Goal: Task Accomplishment & Management: Manage account settings

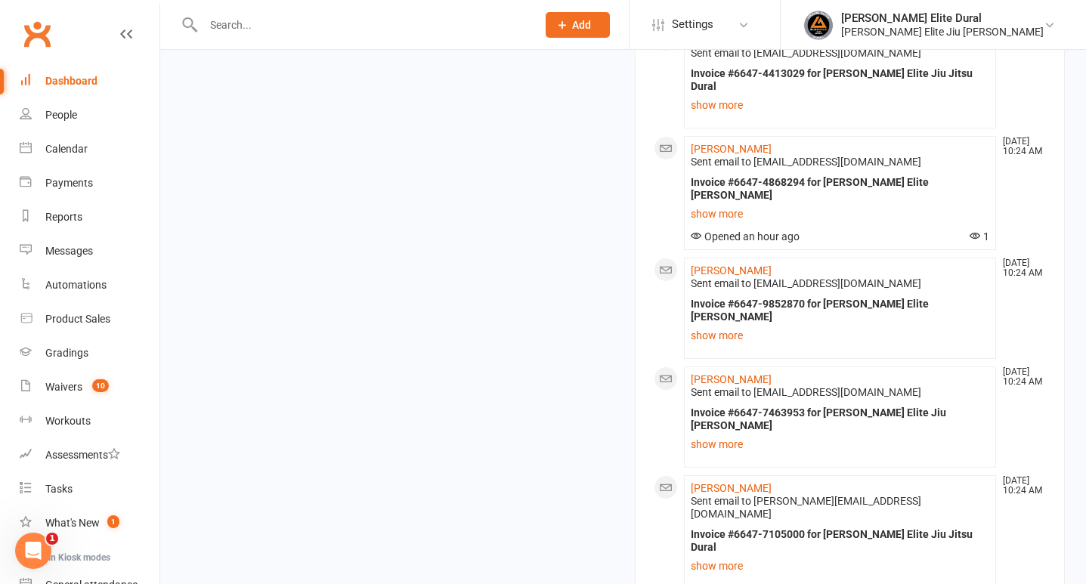
scroll to position [2008, 0]
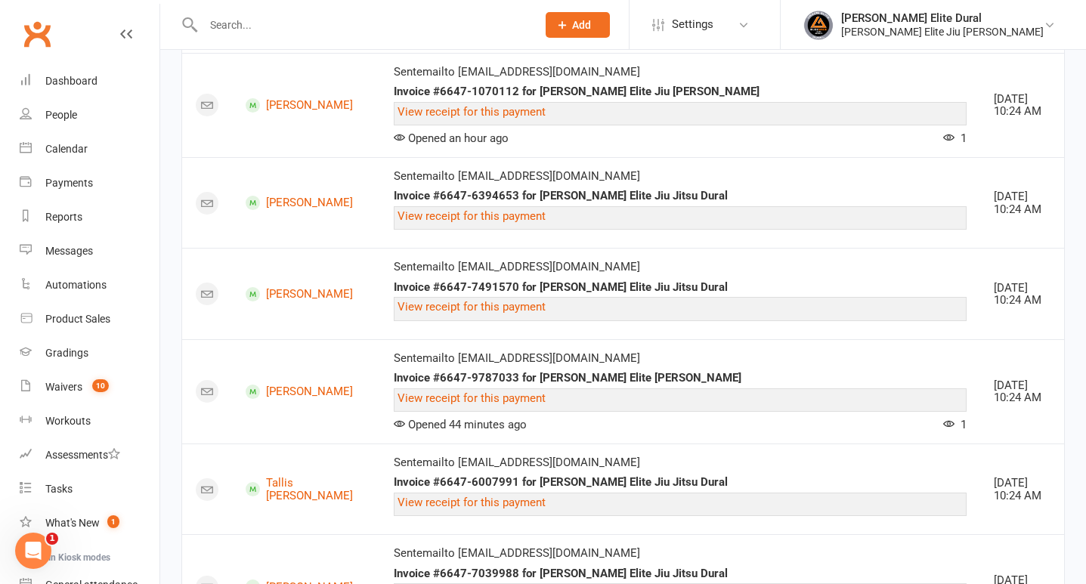
scroll to position [1898, 0]
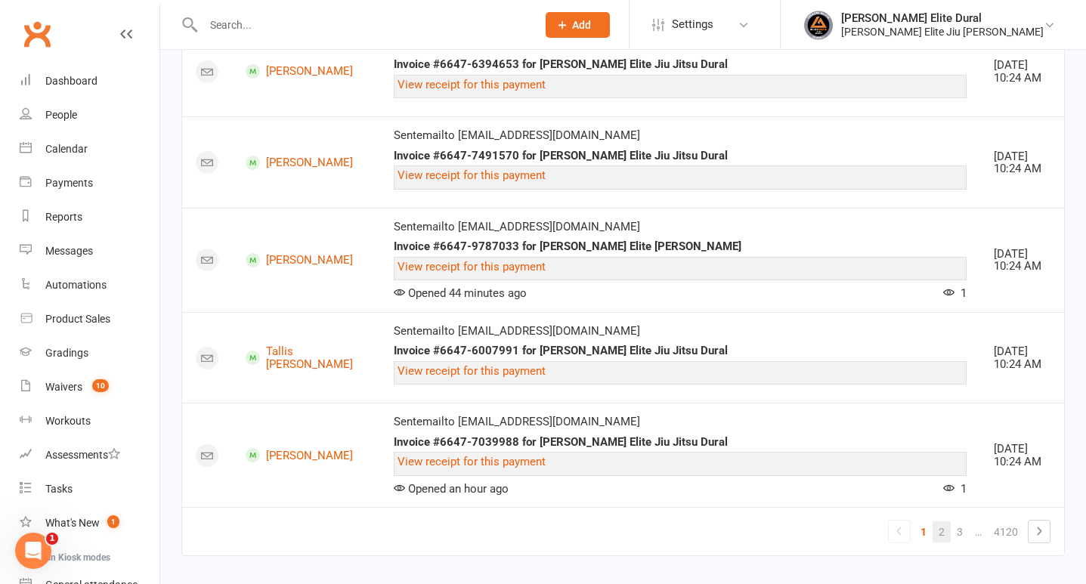
click at [948, 521] on link "2" at bounding box center [941, 531] width 18 height 21
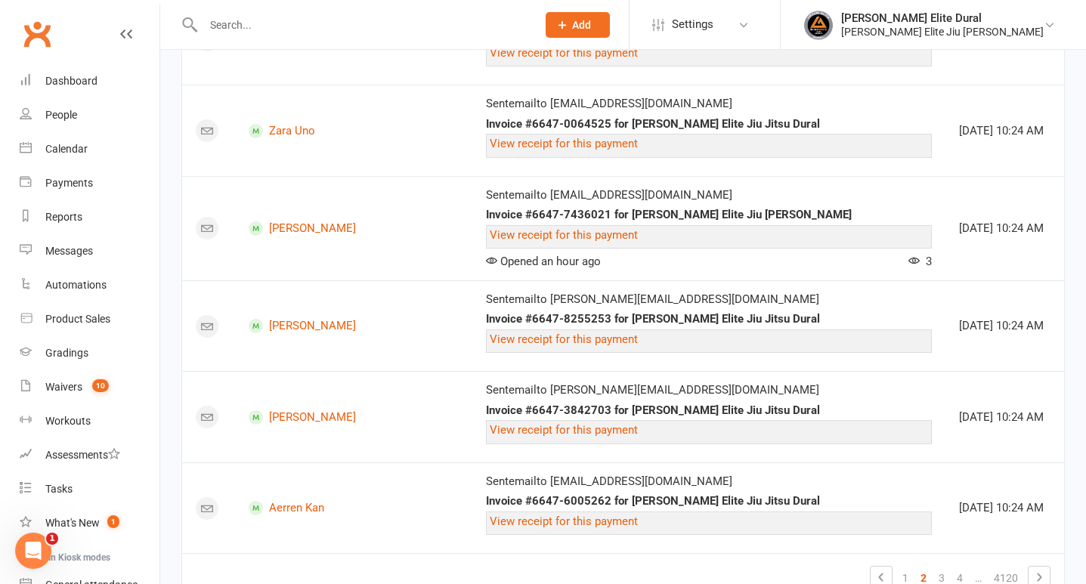
scroll to position [2109, 0]
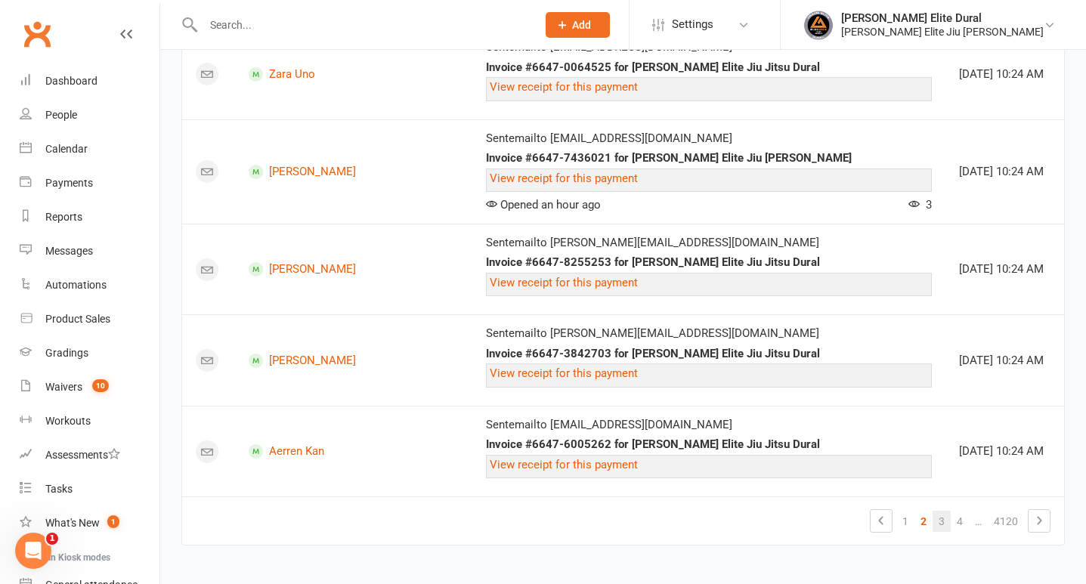
click at [942, 516] on link "3" at bounding box center [941, 521] width 18 height 21
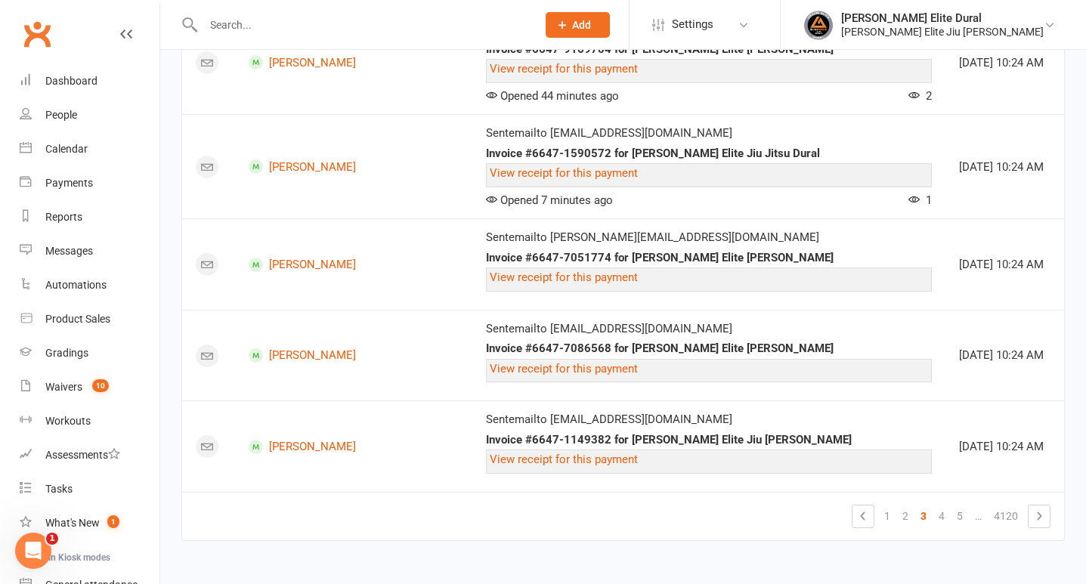
scroll to position [2096, 0]
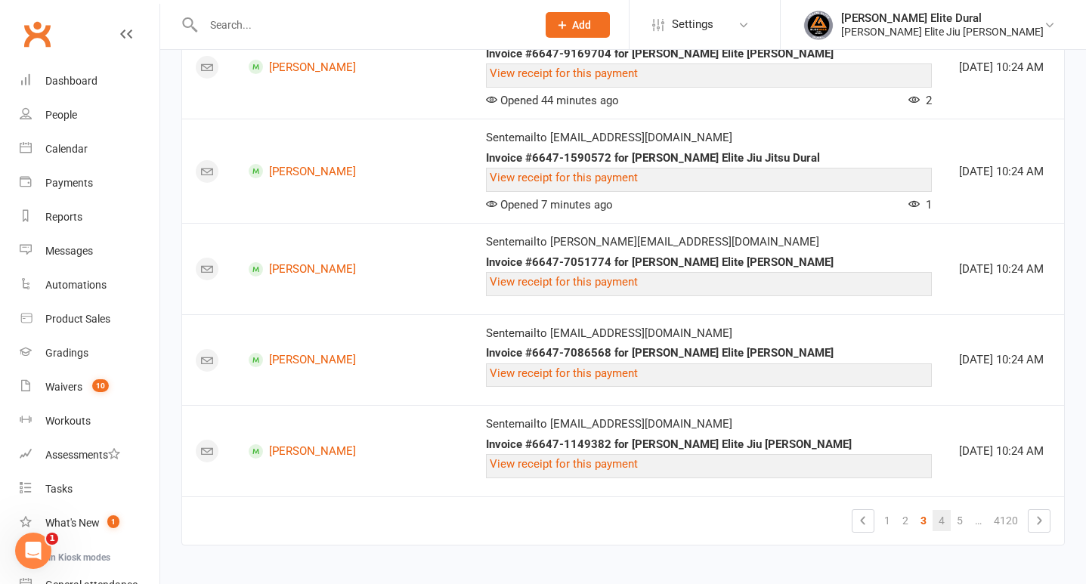
click at [939, 514] on link "4" at bounding box center [941, 520] width 18 height 21
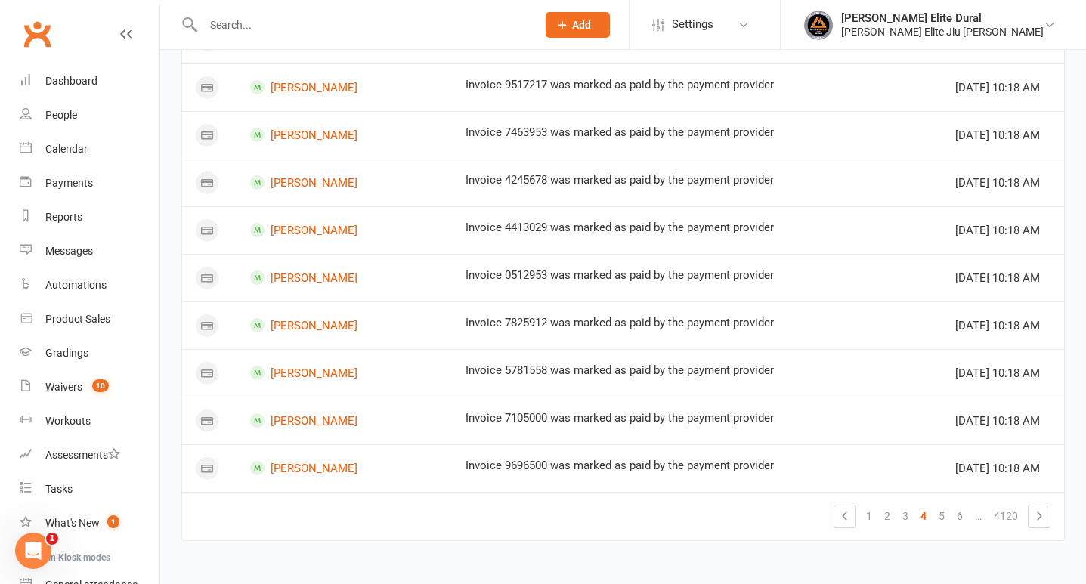
scroll to position [1298, 0]
click at [939, 512] on link "5" at bounding box center [941, 517] width 18 height 21
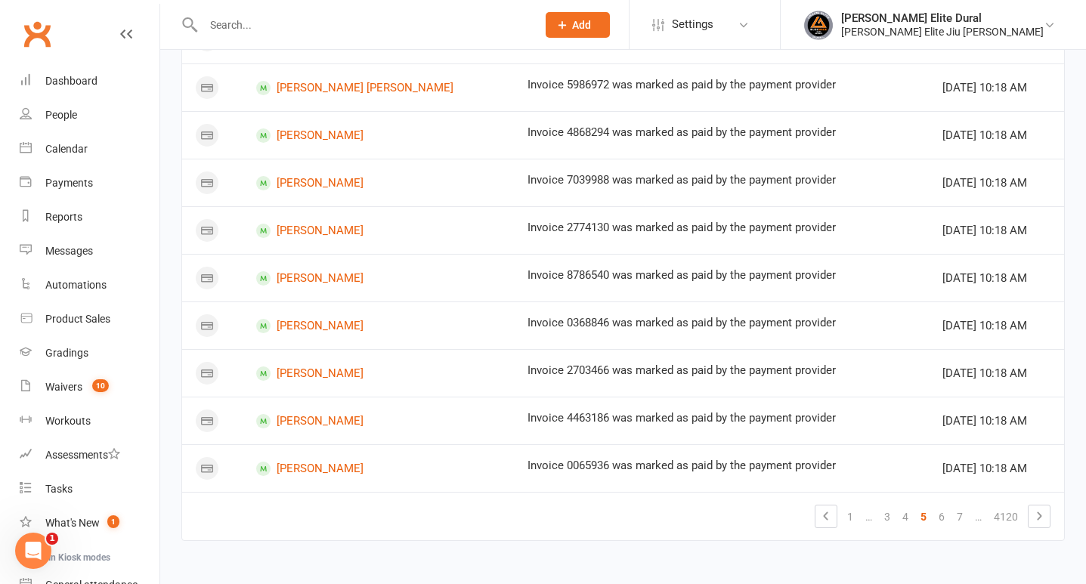
scroll to position [881, 0]
click at [939, 518] on link "6" at bounding box center [941, 517] width 18 height 21
click at [940, 518] on link "7" at bounding box center [941, 517] width 18 height 21
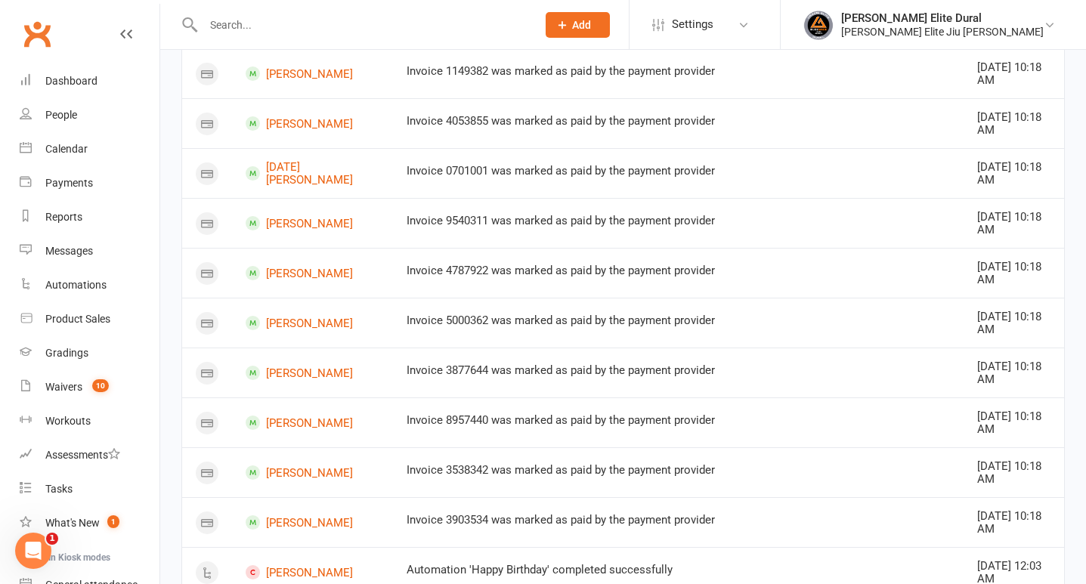
scroll to position [0, 0]
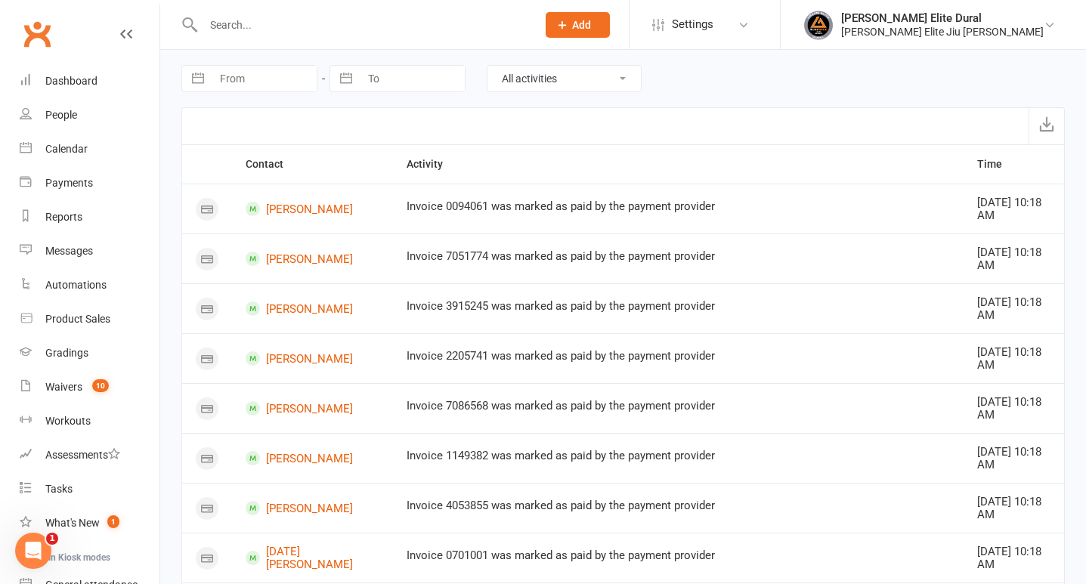
click at [304, 26] on input "text" at bounding box center [362, 24] width 327 height 21
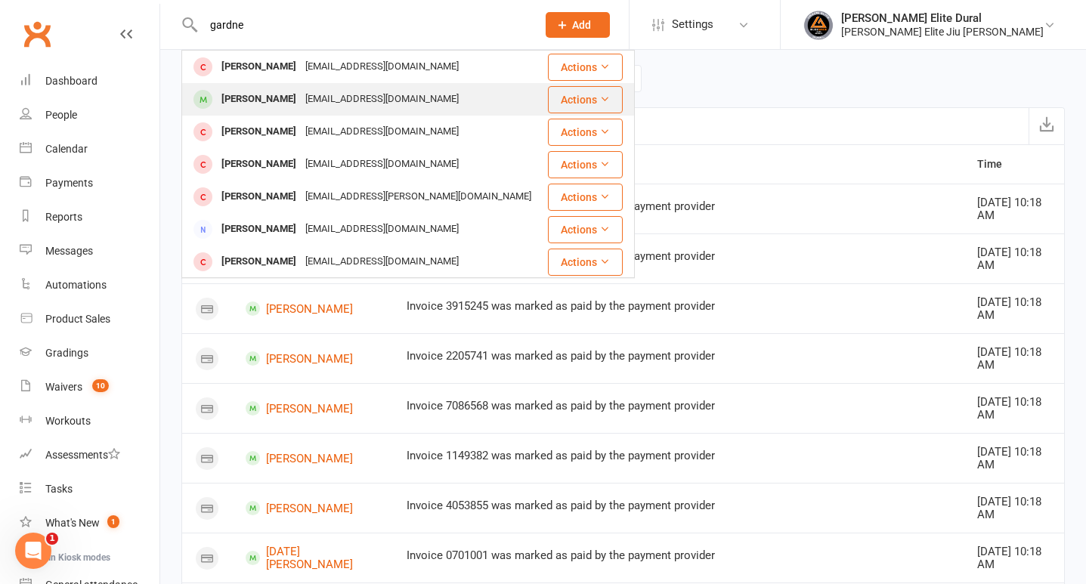
type input "gardne"
click at [277, 98] on div "[PERSON_NAME]" at bounding box center [259, 99] width 84 height 22
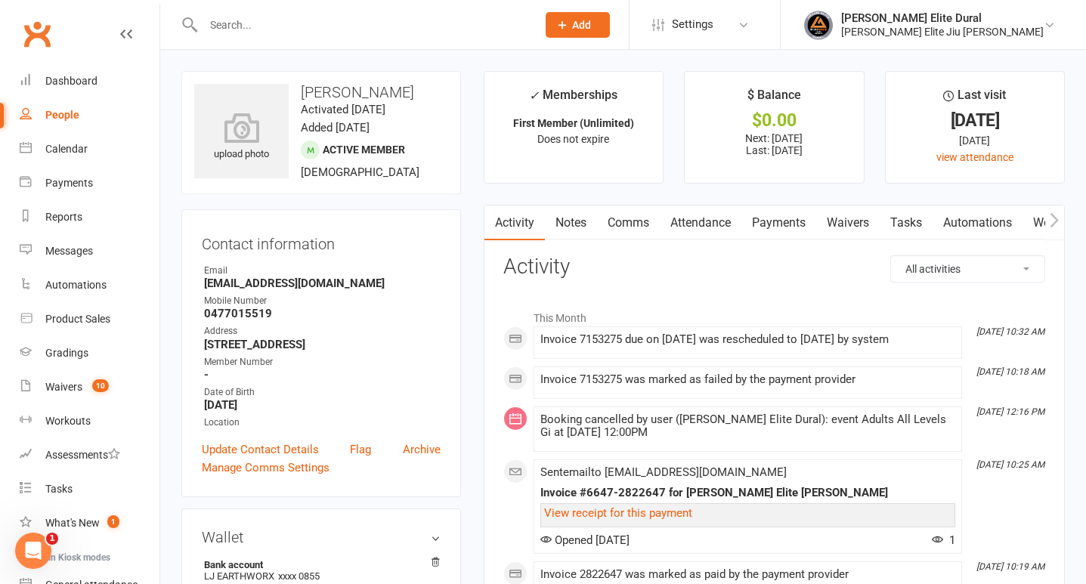
click at [791, 224] on link "Payments" at bounding box center [778, 223] width 75 height 35
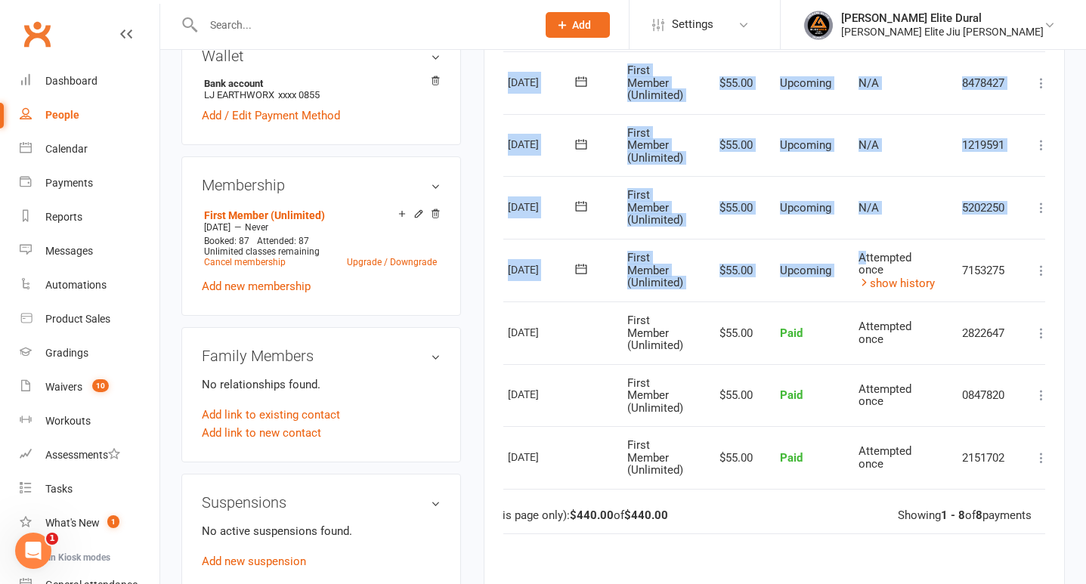
scroll to position [0, 79]
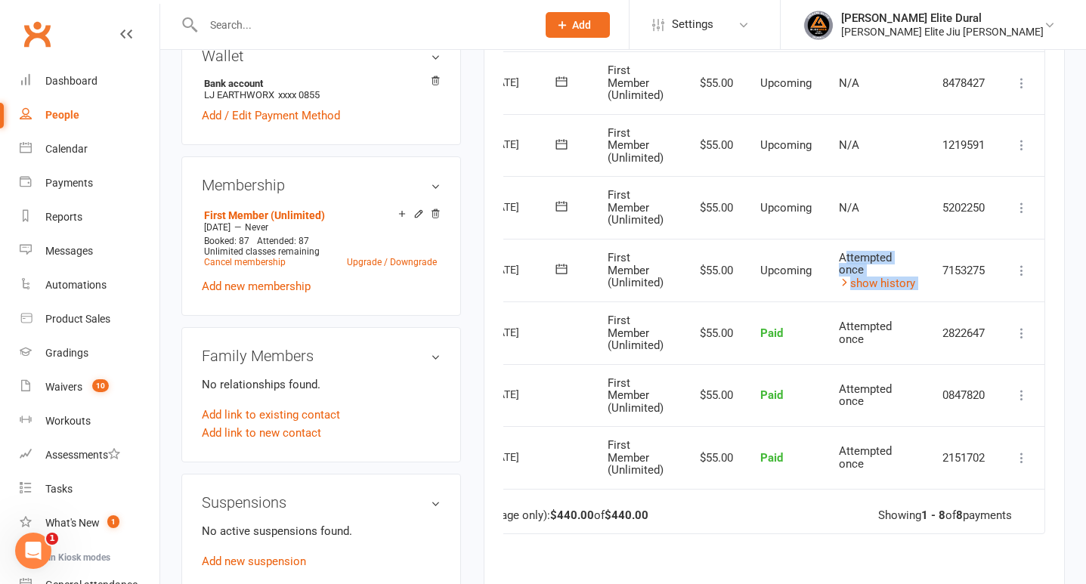
drag, startPoint x: 923, startPoint y: 259, endPoint x: 978, endPoint y: 263, distance: 55.3
click at [978, 263] on tr "Select this [DATE] [PERSON_NAME] First Member (Unlimited) $55.00 Upcoming Attem…" at bounding box center [735, 270] width 617 height 63
click at [1019, 269] on icon at bounding box center [1021, 270] width 15 height 15
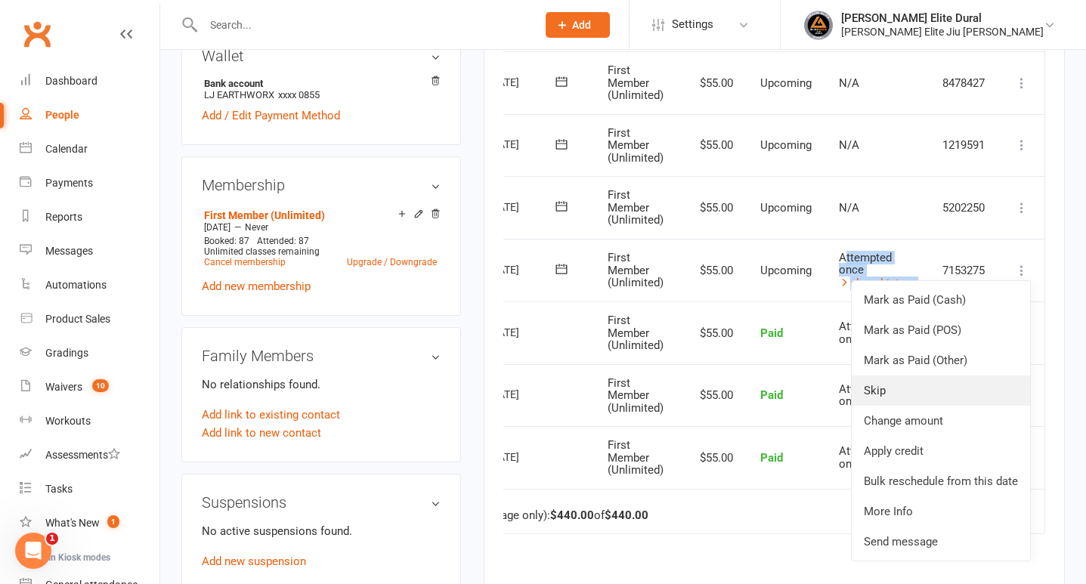
click at [957, 388] on link "Skip" at bounding box center [941, 391] width 178 height 30
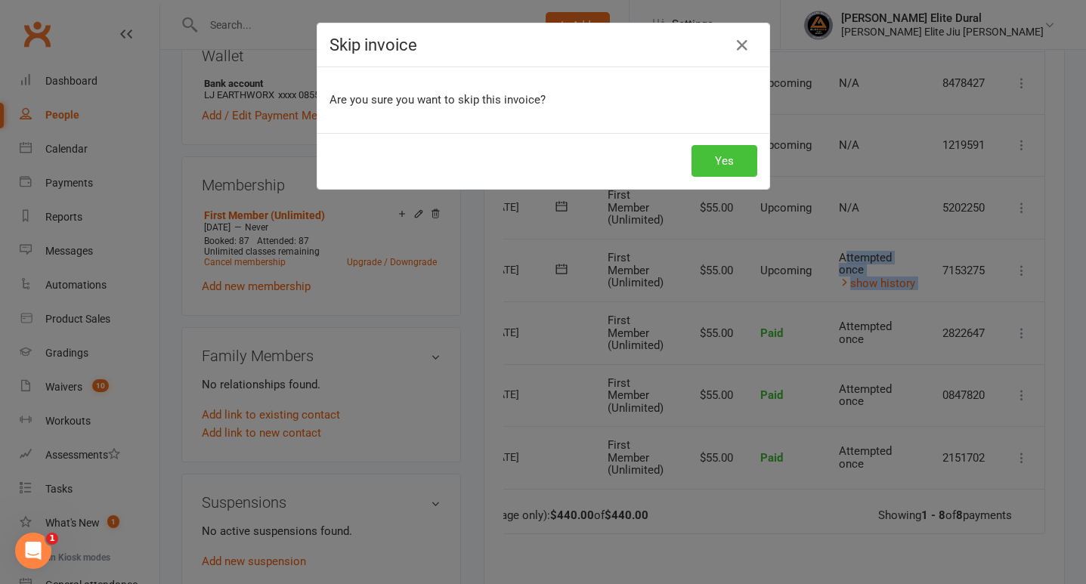
click at [721, 168] on button "Yes" at bounding box center [724, 161] width 66 height 32
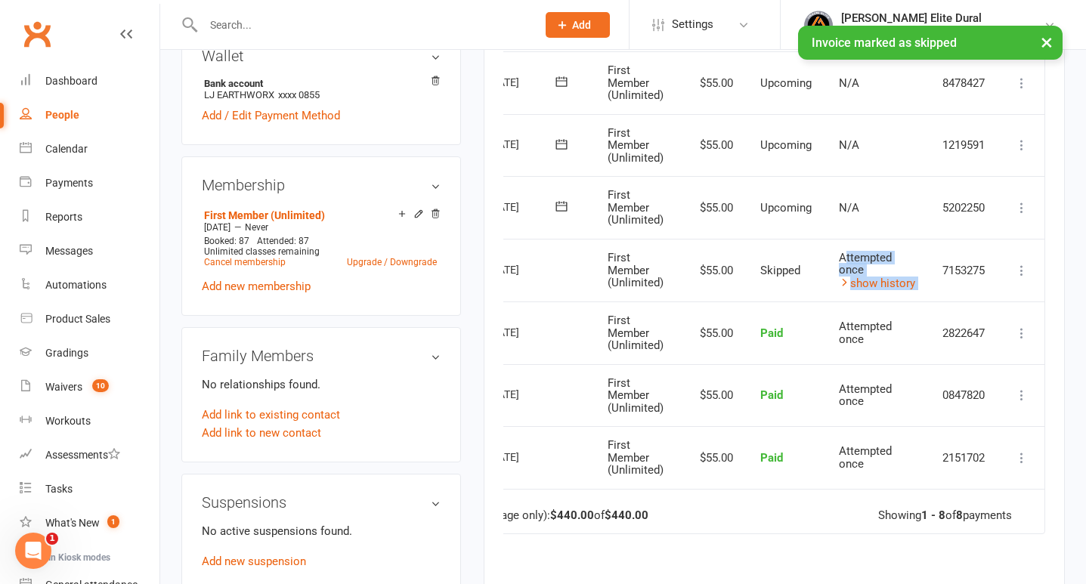
click at [561, 206] on icon at bounding box center [561, 206] width 15 height 15
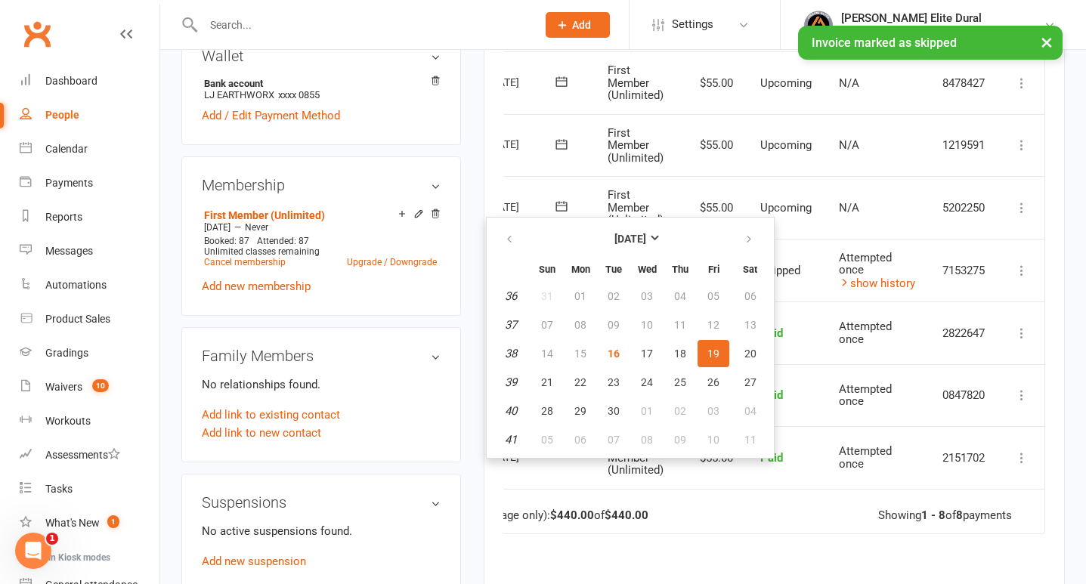
click at [964, 212] on td "5202250" at bounding box center [964, 207] width 70 height 63
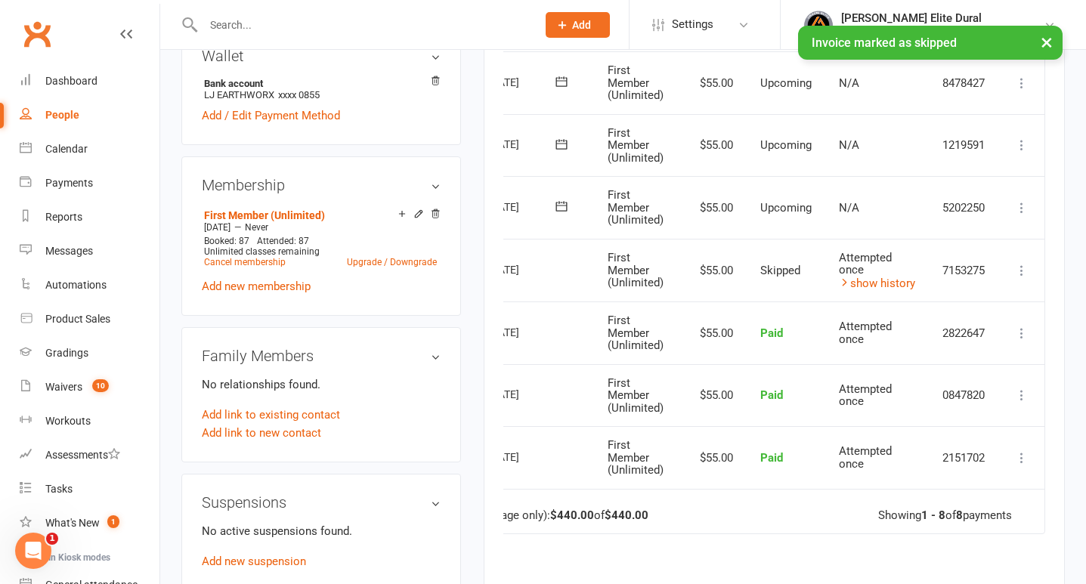
click at [1019, 209] on icon at bounding box center [1021, 207] width 15 height 15
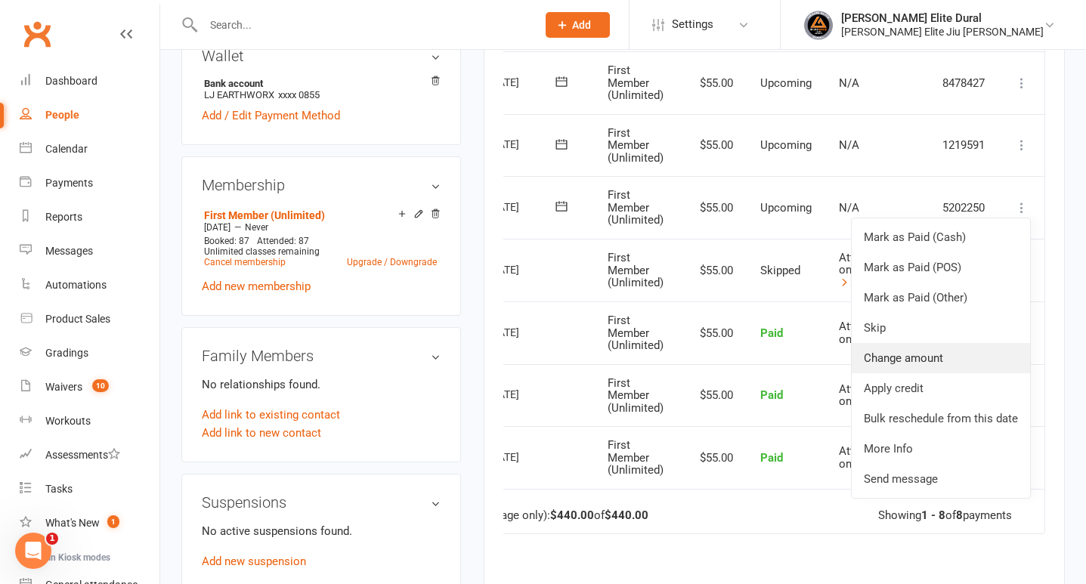
click at [926, 364] on link "Change amount" at bounding box center [941, 358] width 178 height 30
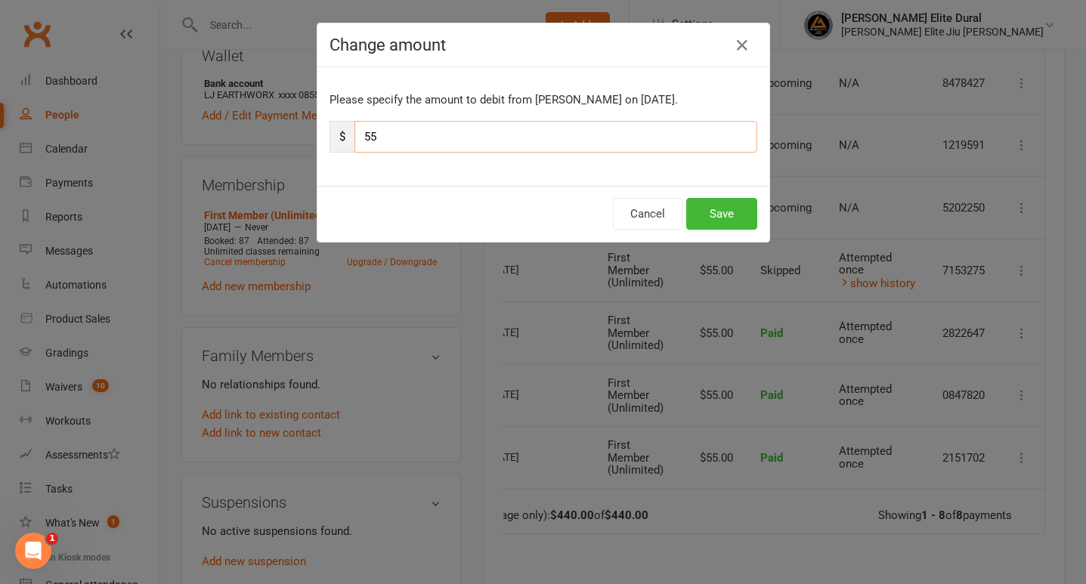
click at [459, 144] on input "55" at bounding box center [555, 137] width 403 height 32
type input "5"
type input "110"
click at [727, 213] on button "Save" at bounding box center [721, 214] width 71 height 32
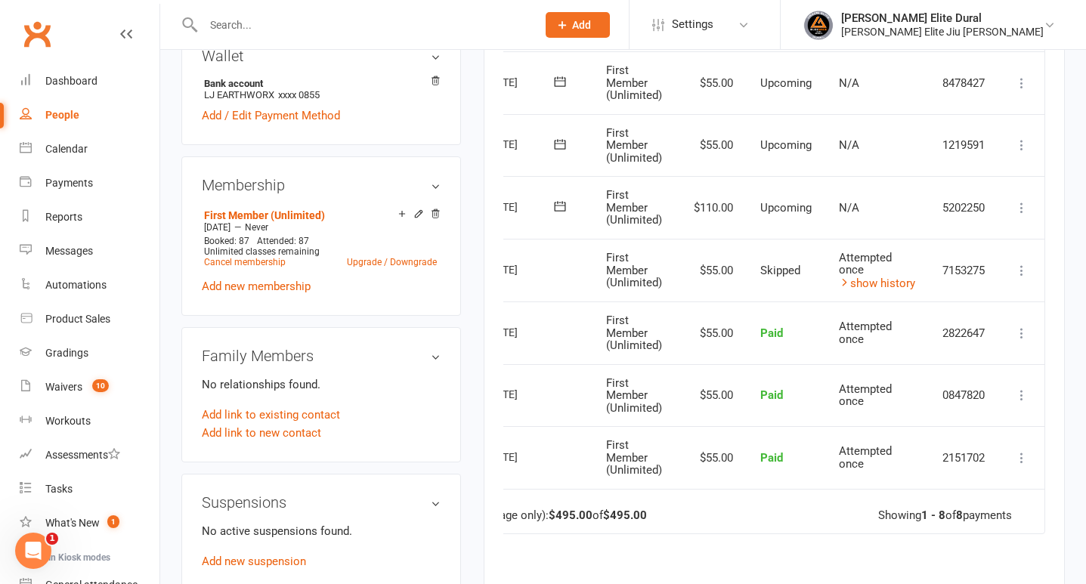
scroll to position [0, 0]
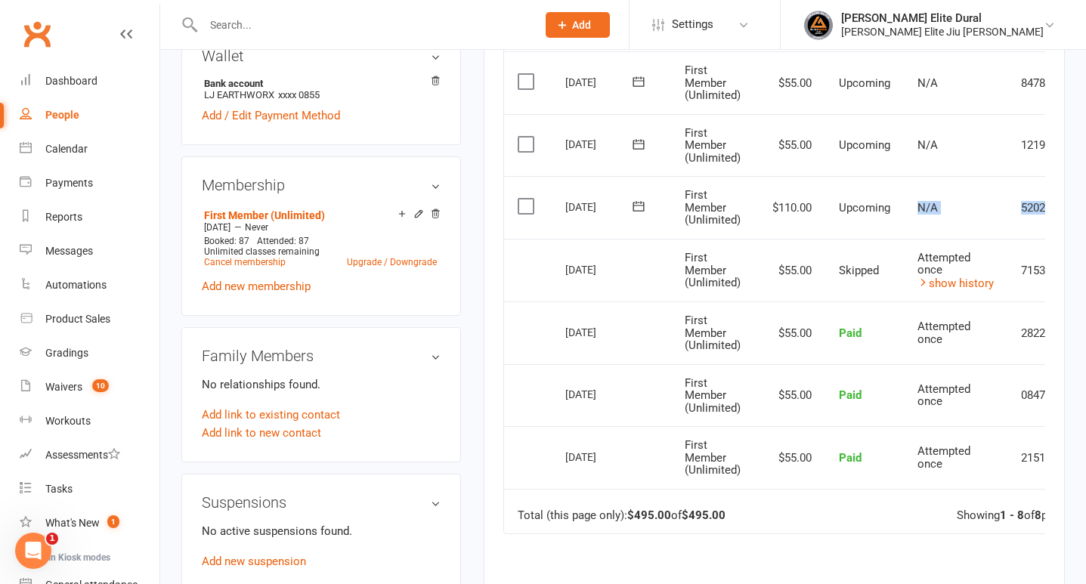
drag, startPoint x: 821, startPoint y: 216, endPoint x: 589, endPoint y: 249, distance: 233.6
click at [589, 249] on table "Due Contact Membership Amount Status History Invoice # Select this [DATE] [PERS…" at bounding box center [813, 241] width 620 height 585
click at [567, 271] on div "[DATE]" at bounding box center [600, 269] width 70 height 23
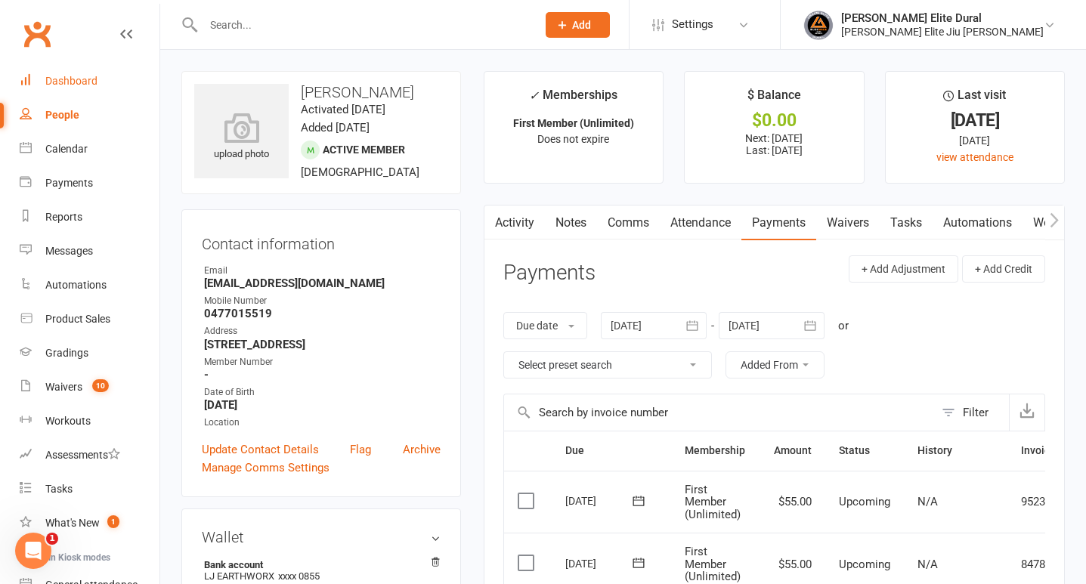
click at [70, 75] on div "Dashboard" at bounding box center [71, 81] width 52 height 12
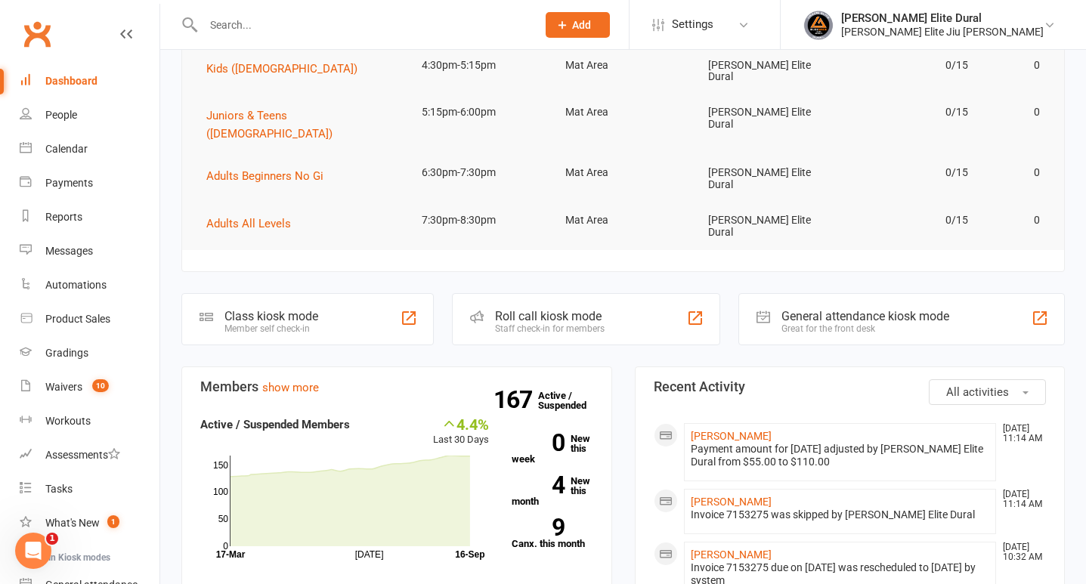
scroll to position [113, 0]
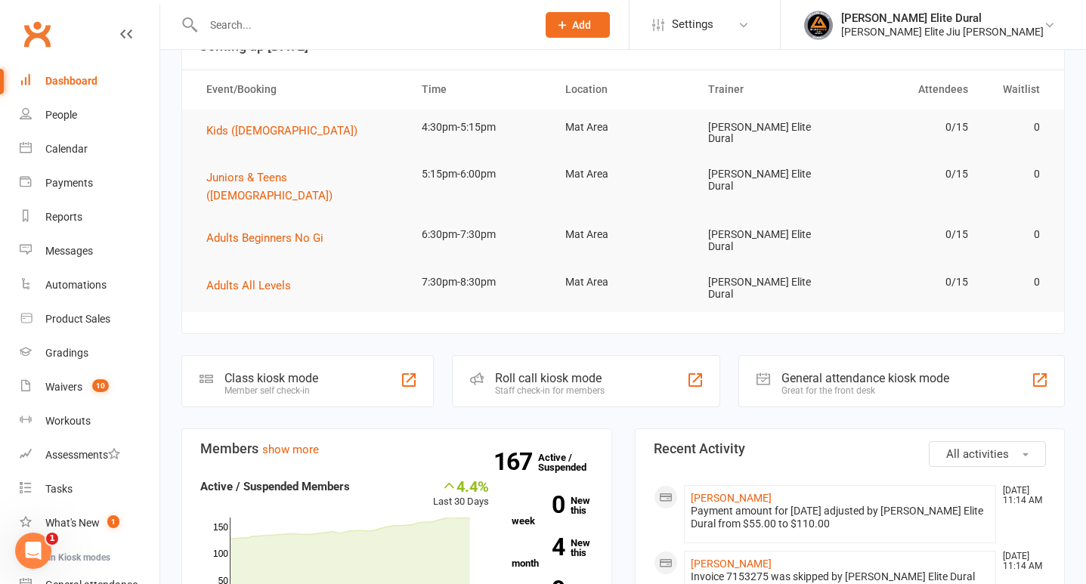
click at [282, 27] on input "text" at bounding box center [362, 24] width 327 height 21
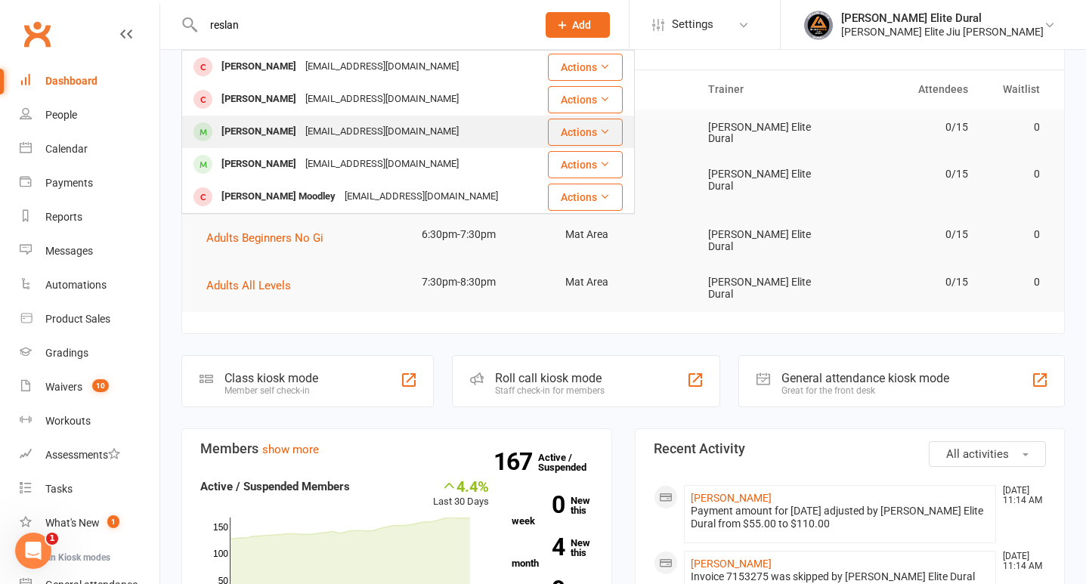
type input "reslan"
click at [303, 128] on div "[EMAIL_ADDRESS][DOMAIN_NAME]" at bounding box center [382, 132] width 162 height 22
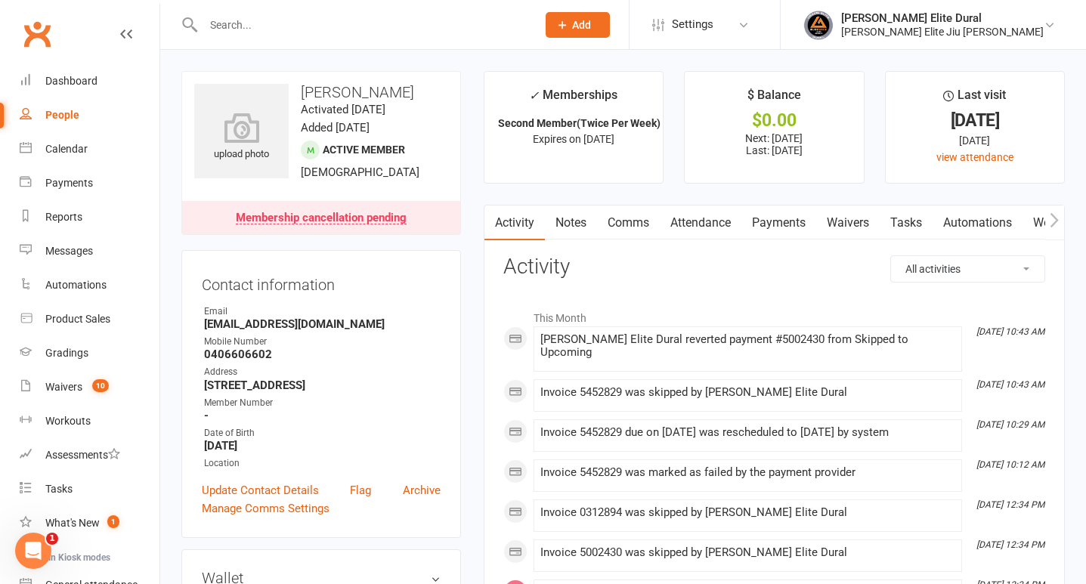
click at [782, 223] on link "Payments" at bounding box center [778, 223] width 75 height 35
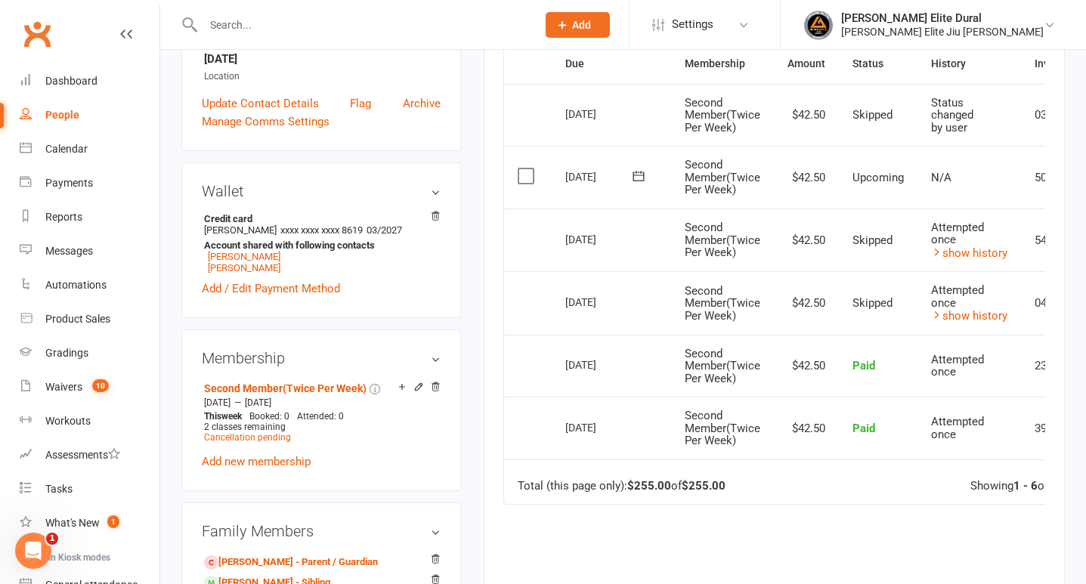
scroll to position [379, 0]
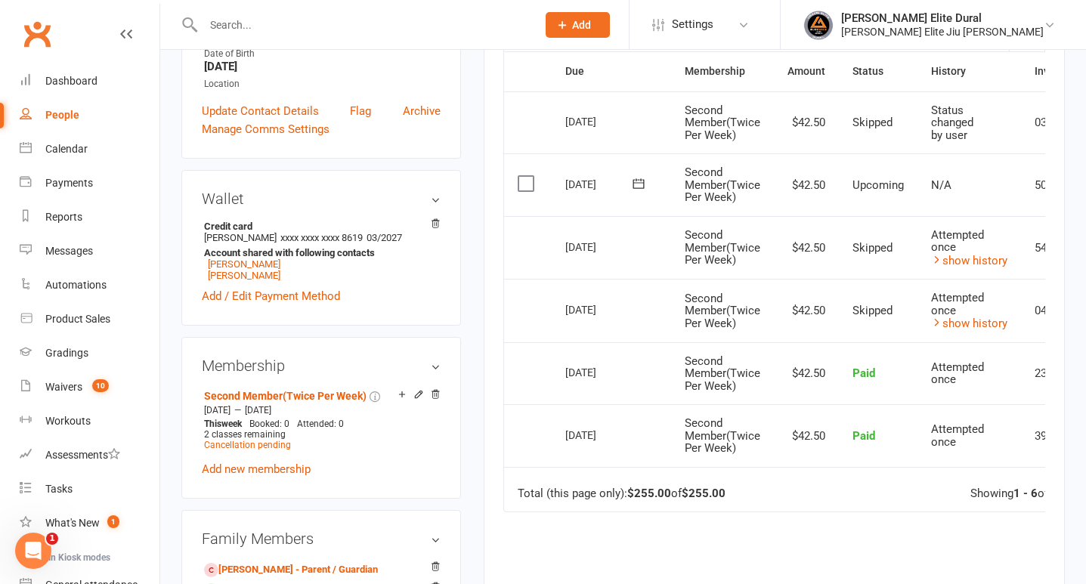
click at [637, 184] on icon at bounding box center [638, 183] width 15 height 15
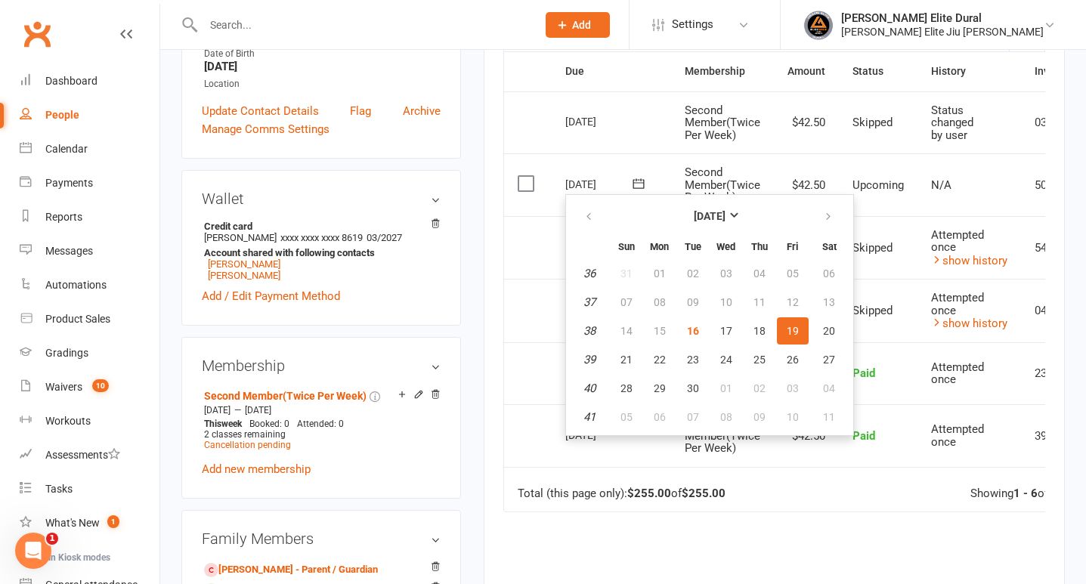
click at [511, 268] on td "Select this" at bounding box center [528, 247] width 48 height 63
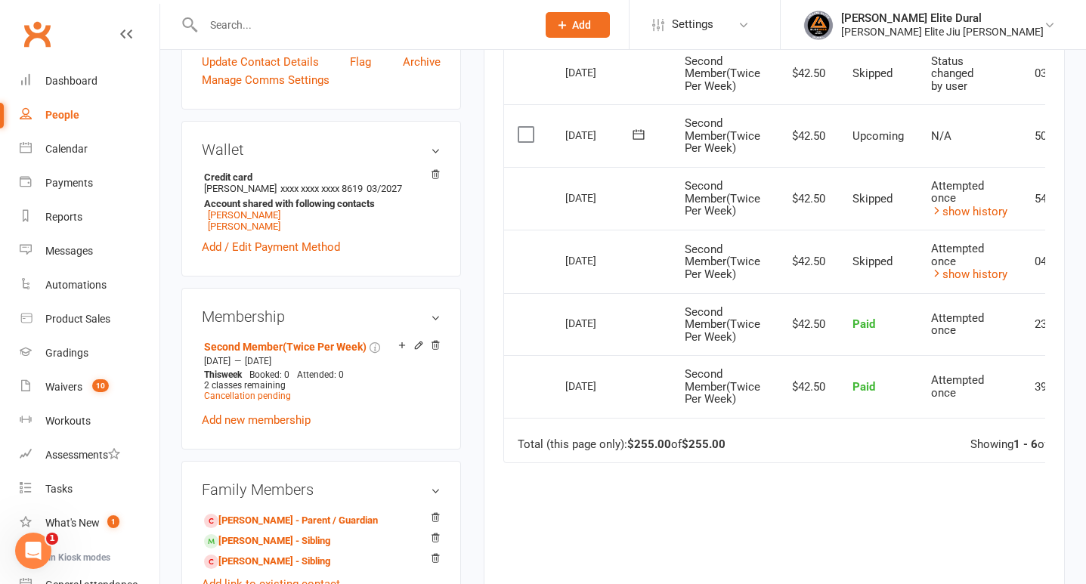
scroll to position [437, 0]
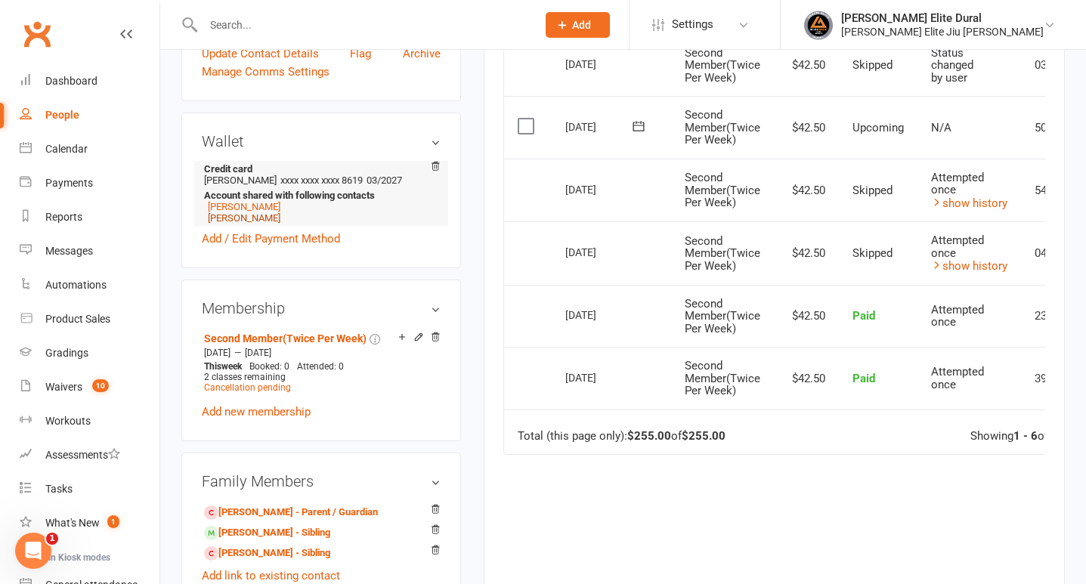
click at [243, 224] on link "[PERSON_NAME]" at bounding box center [244, 217] width 73 height 11
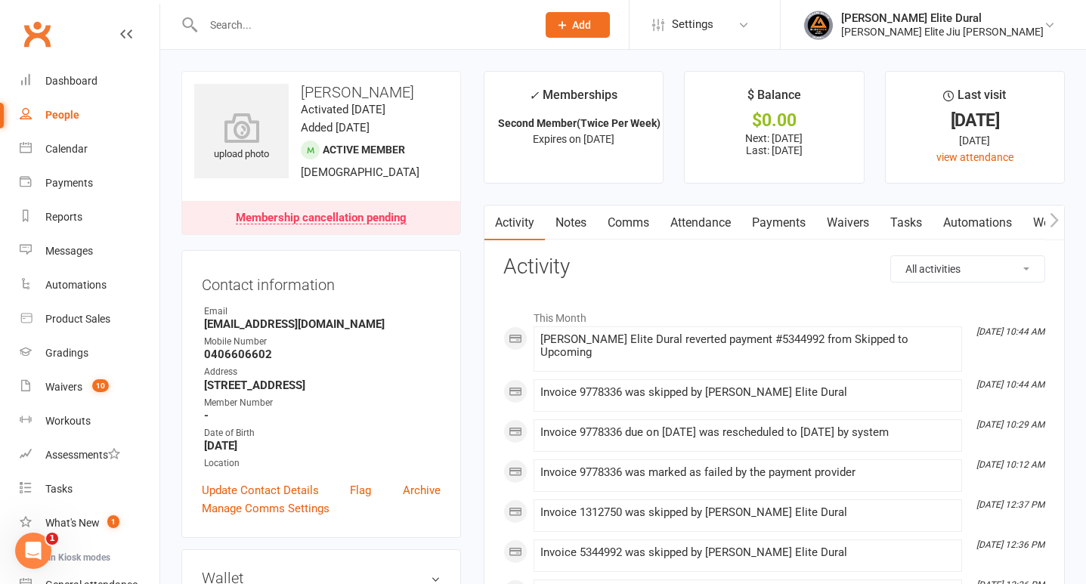
click at [790, 224] on link "Payments" at bounding box center [778, 223] width 75 height 35
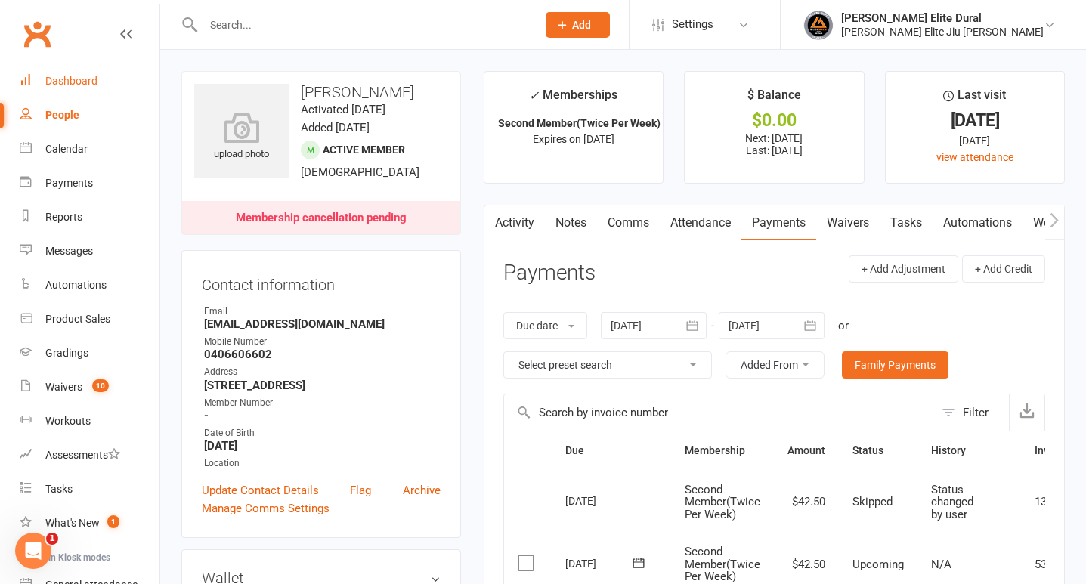
click at [66, 85] on div "Dashboard" at bounding box center [71, 81] width 52 height 12
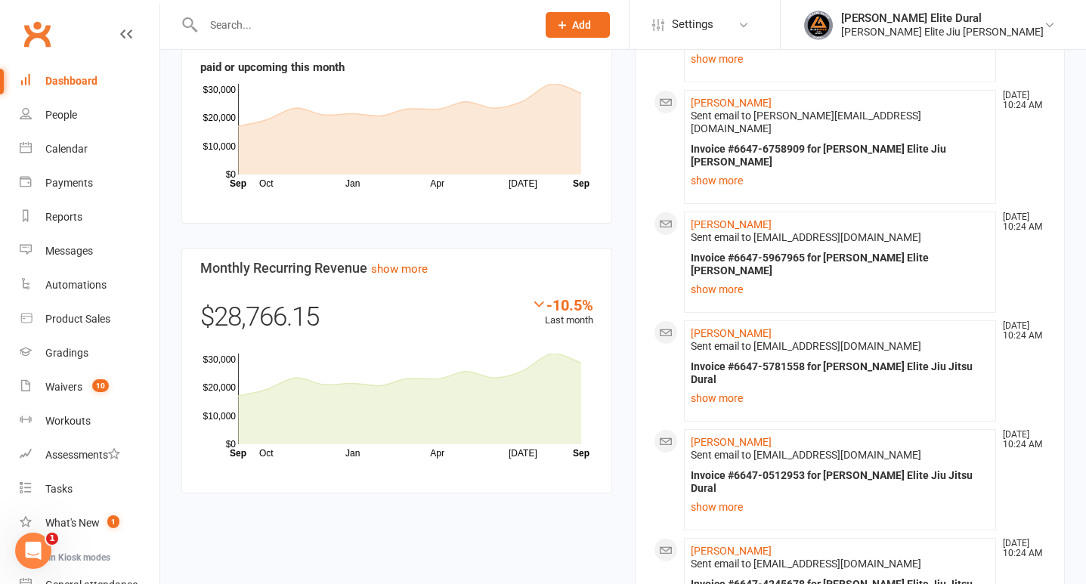
scroll to position [1054, 0]
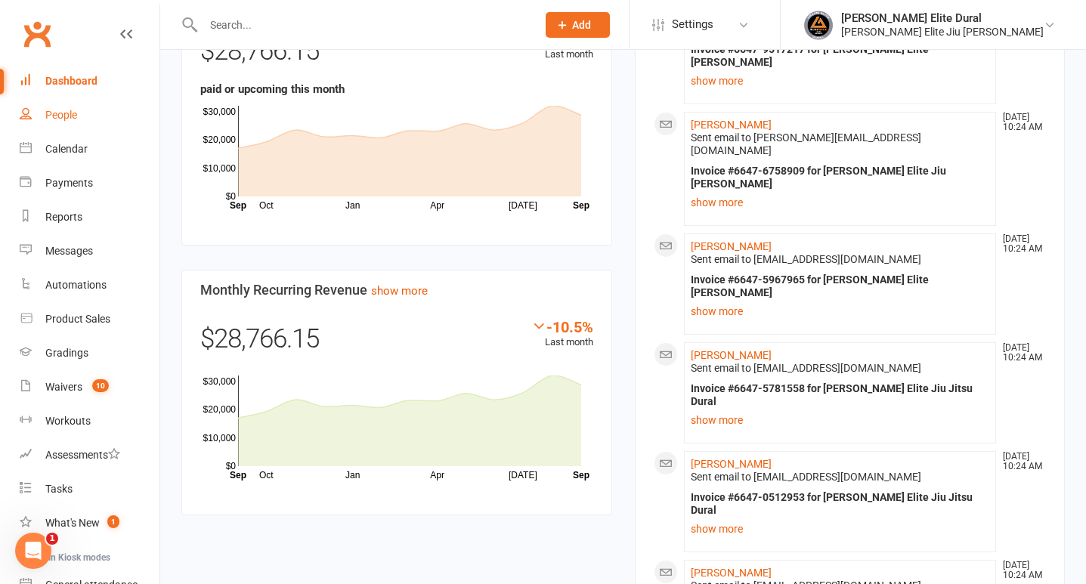
click at [52, 120] on div "People" at bounding box center [61, 115] width 32 height 12
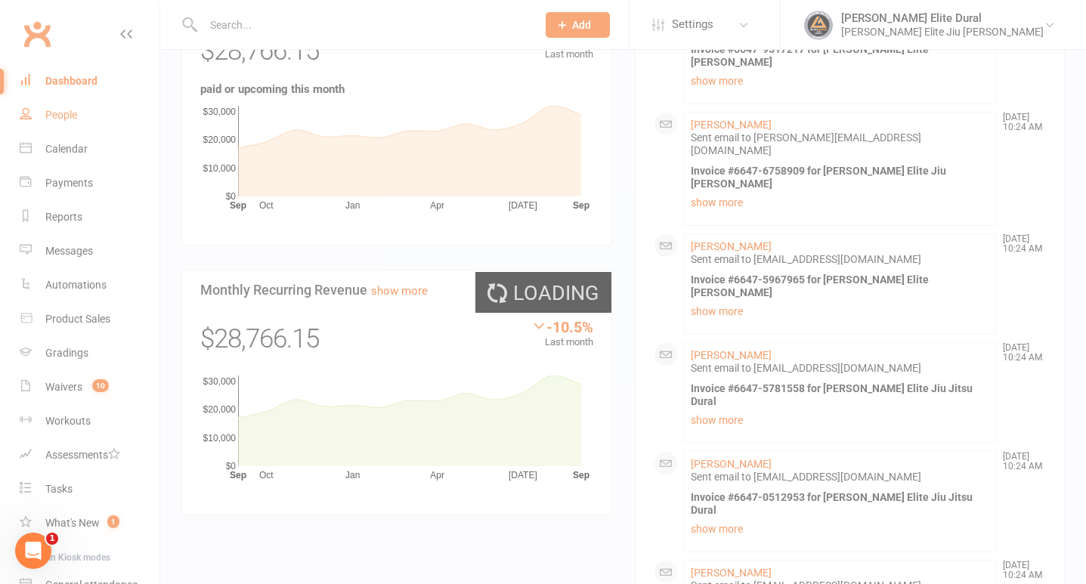
select select "100"
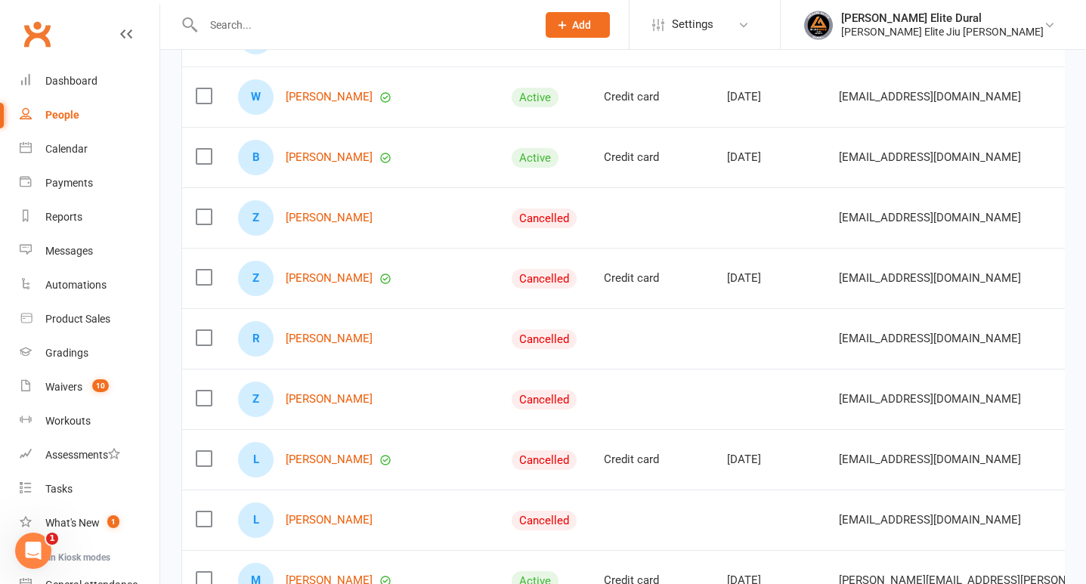
scroll to position [76, 0]
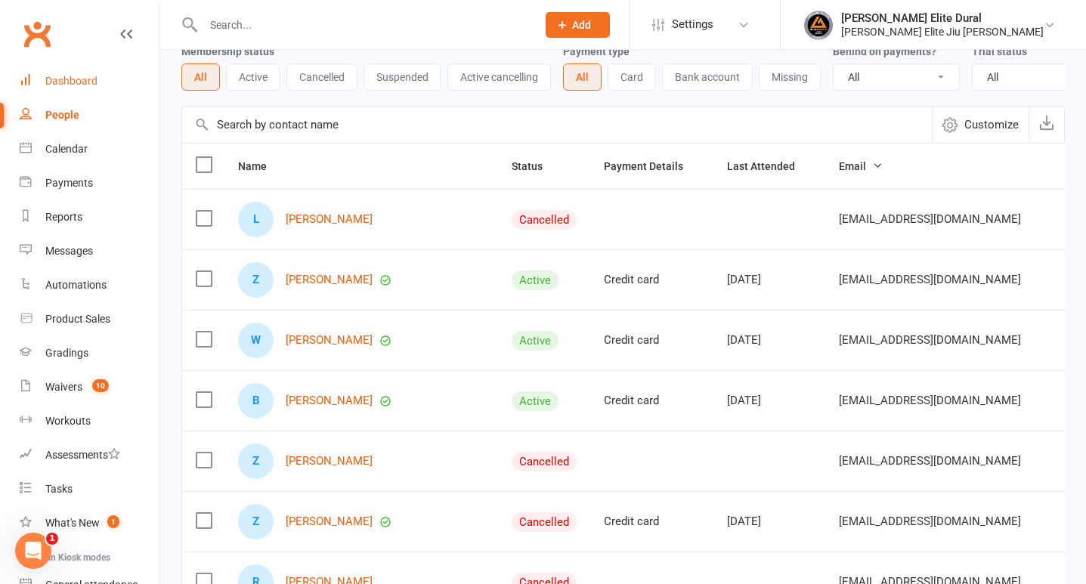
click at [74, 80] on div "Dashboard" at bounding box center [71, 81] width 52 height 12
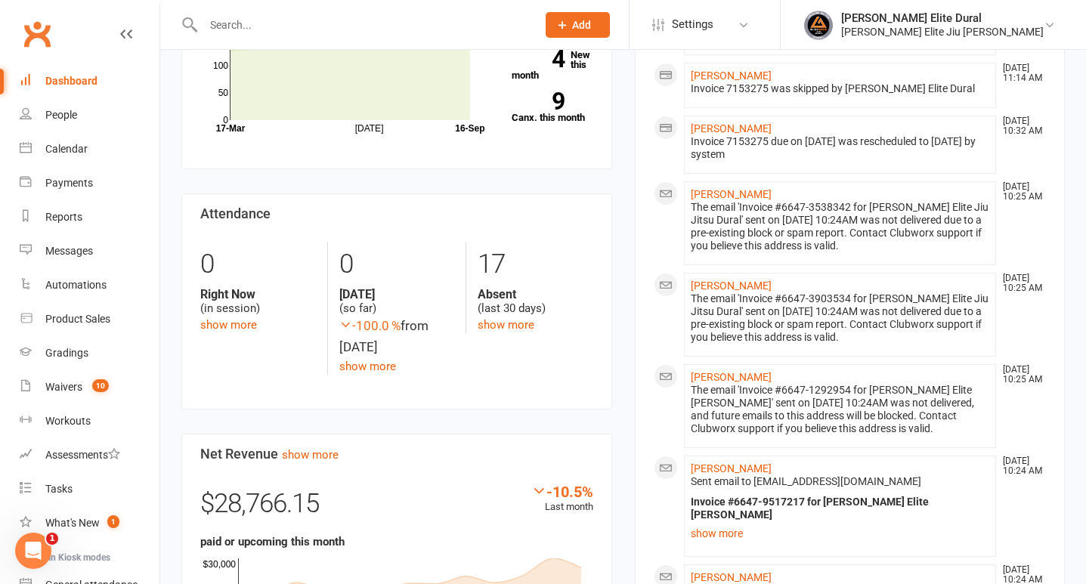
scroll to position [635, 0]
